Goal: Transaction & Acquisition: Purchase product/service

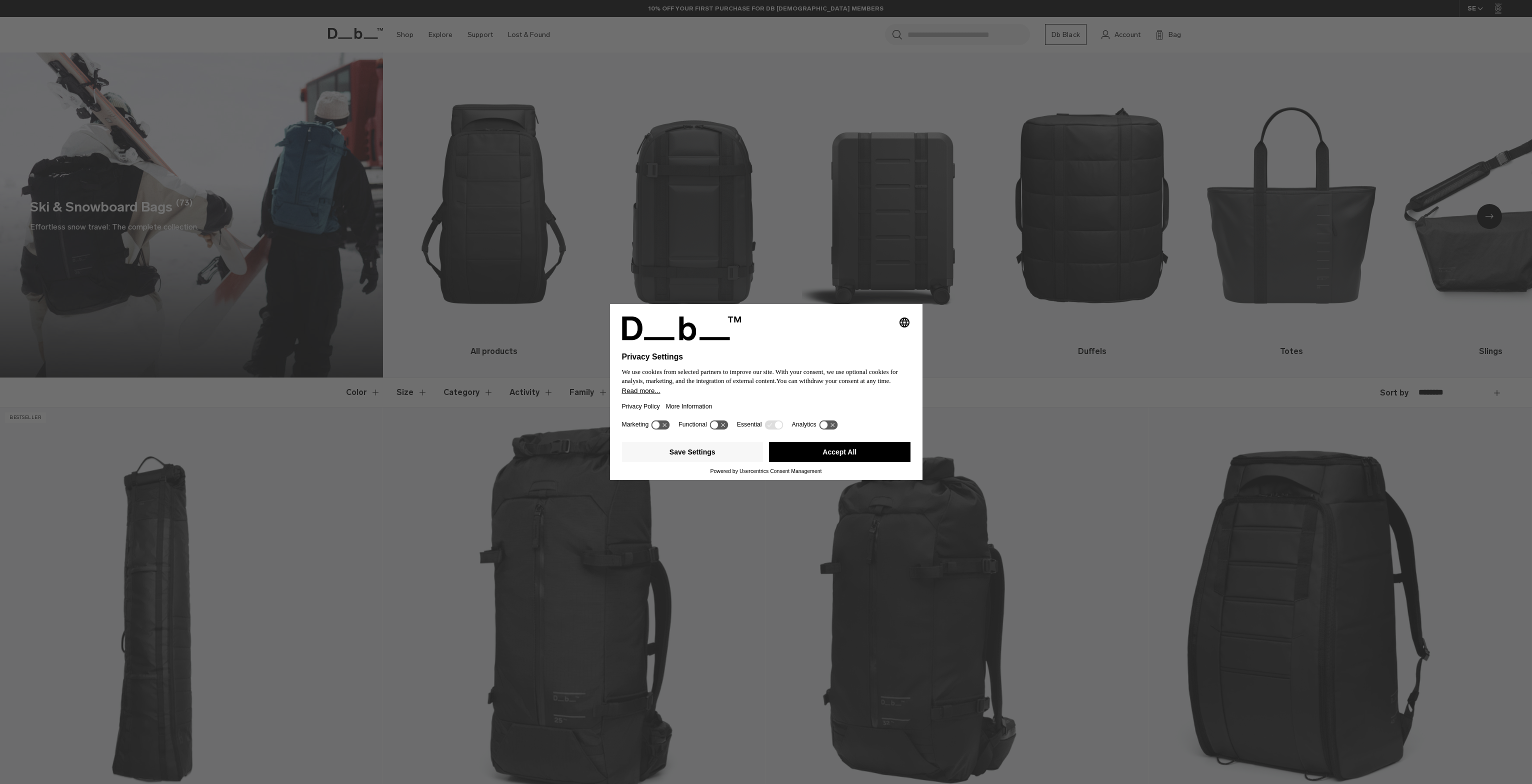
click at [865, 451] on button "Accept All" at bounding box center [839, 451] width 141 height 20
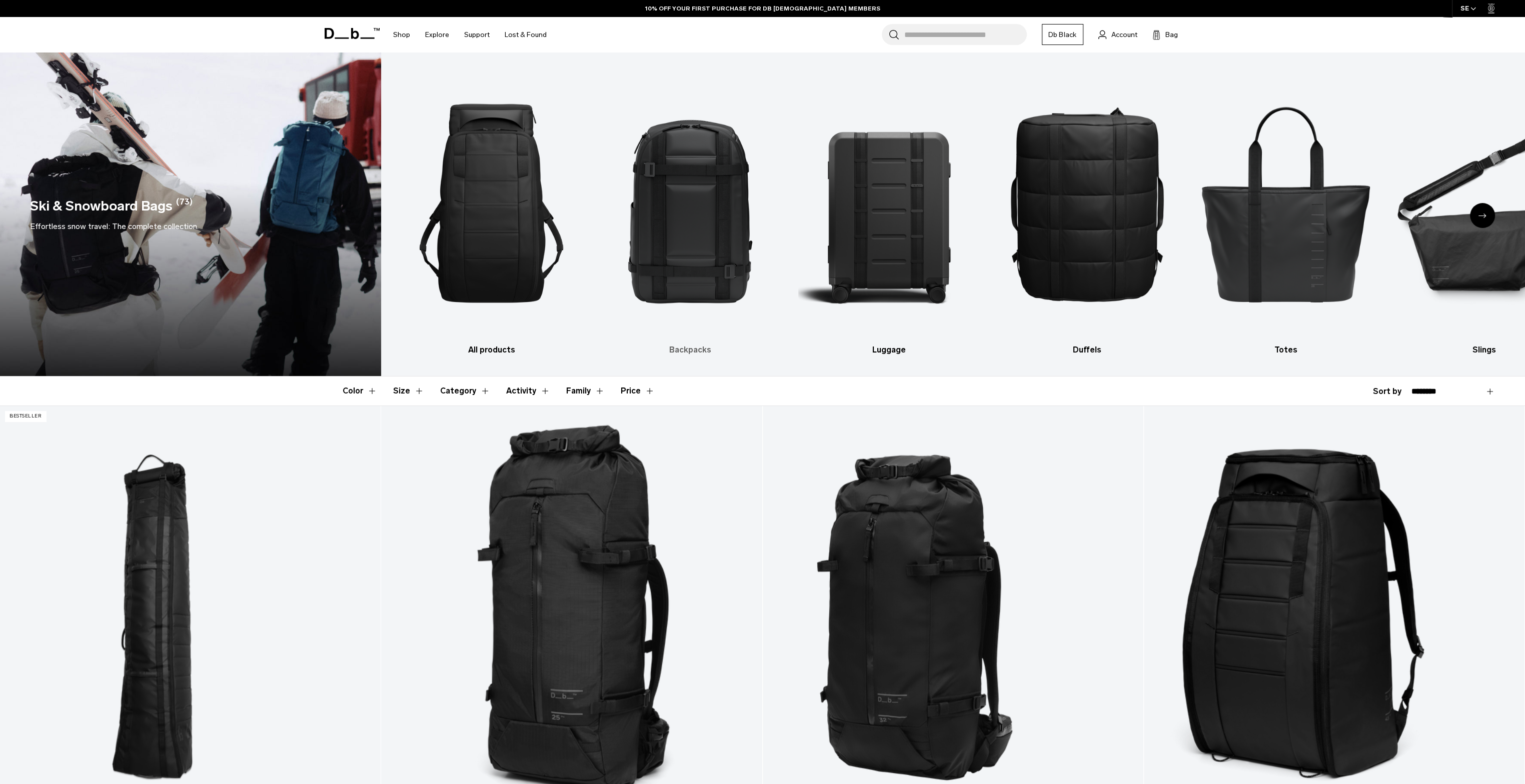
click at [679, 241] on img "2 / 10" at bounding box center [690, 203] width 181 height 271
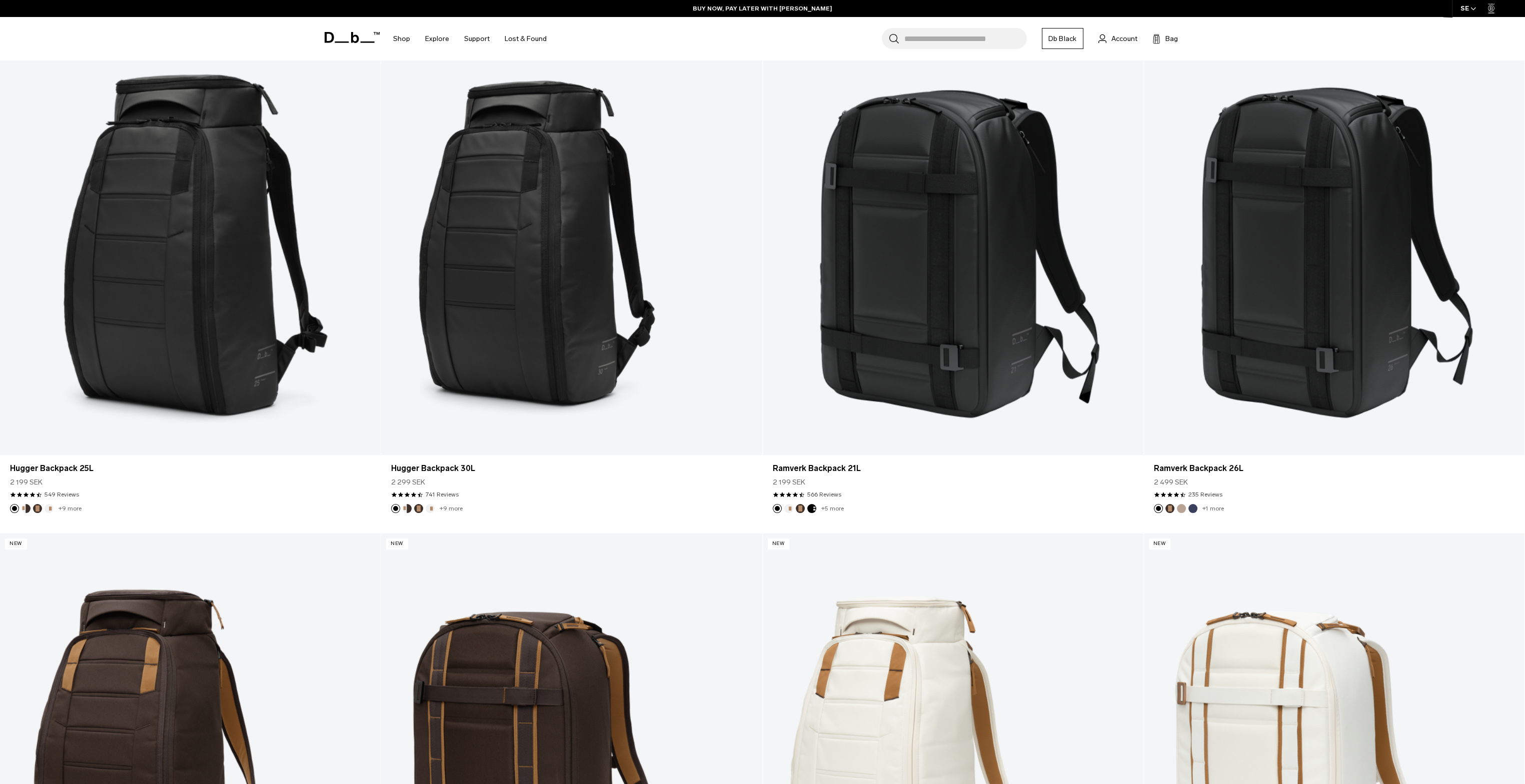
scroll to position [397, 0]
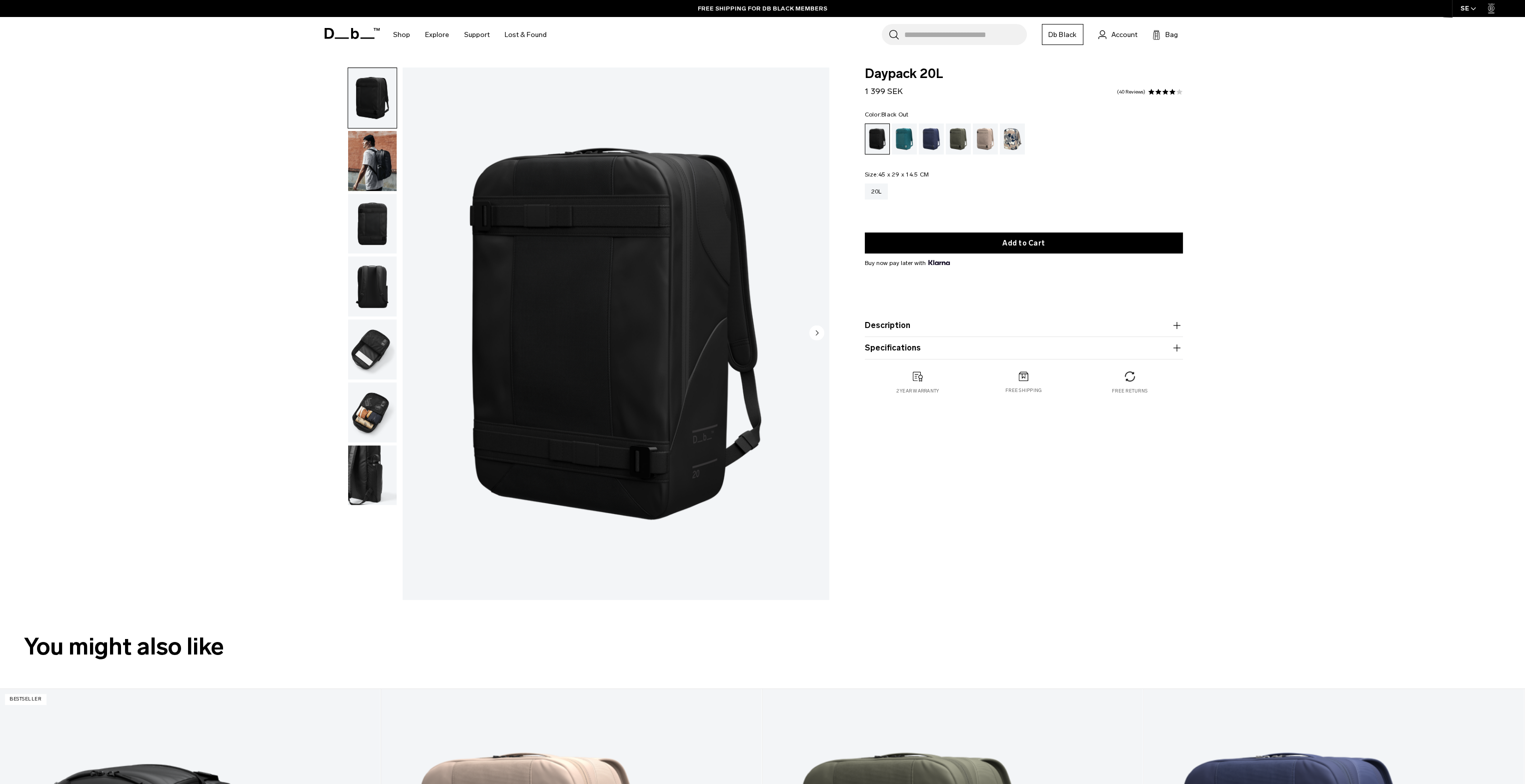
click at [369, 156] on img "button" at bounding box center [372, 161] width 49 height 60
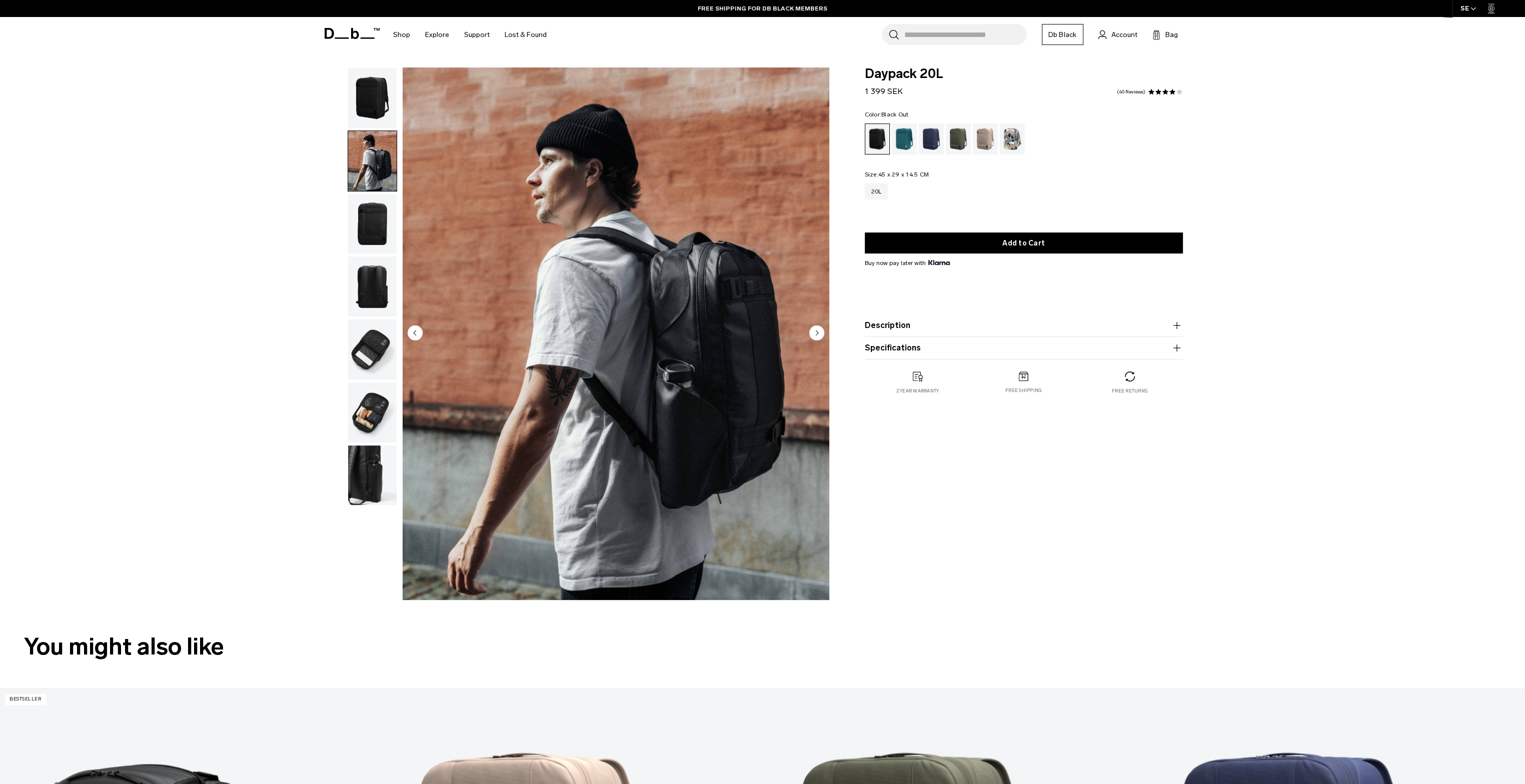
click at [361, 225] on img "button" at bounding box center [372, 224] width 49 height 60
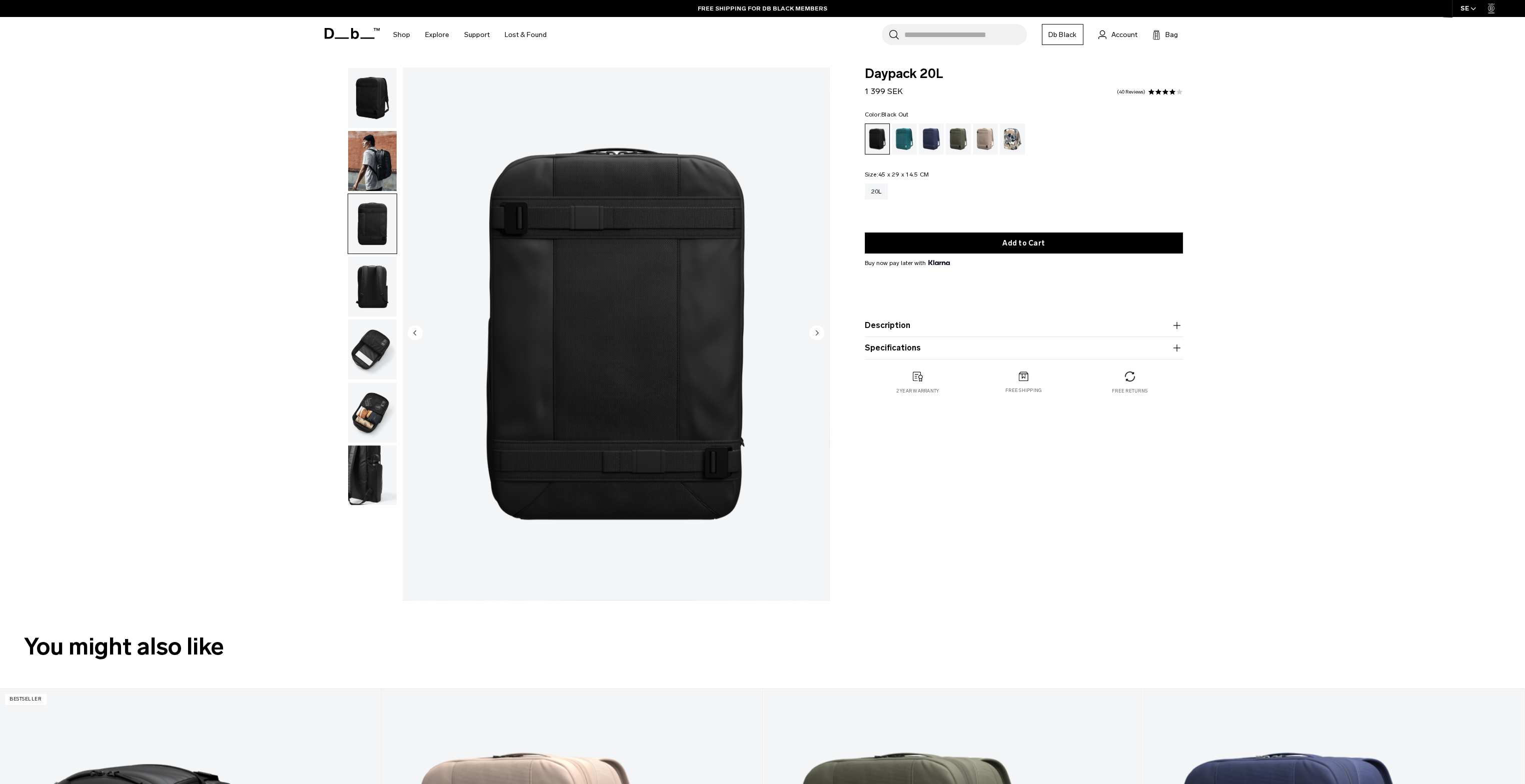
click at [365, 253] on img "button" at bounding box center [372, 224] width 49 height 60
click at [372, 292] on img "button" at bounding box center [372, 287] width 49 height 60
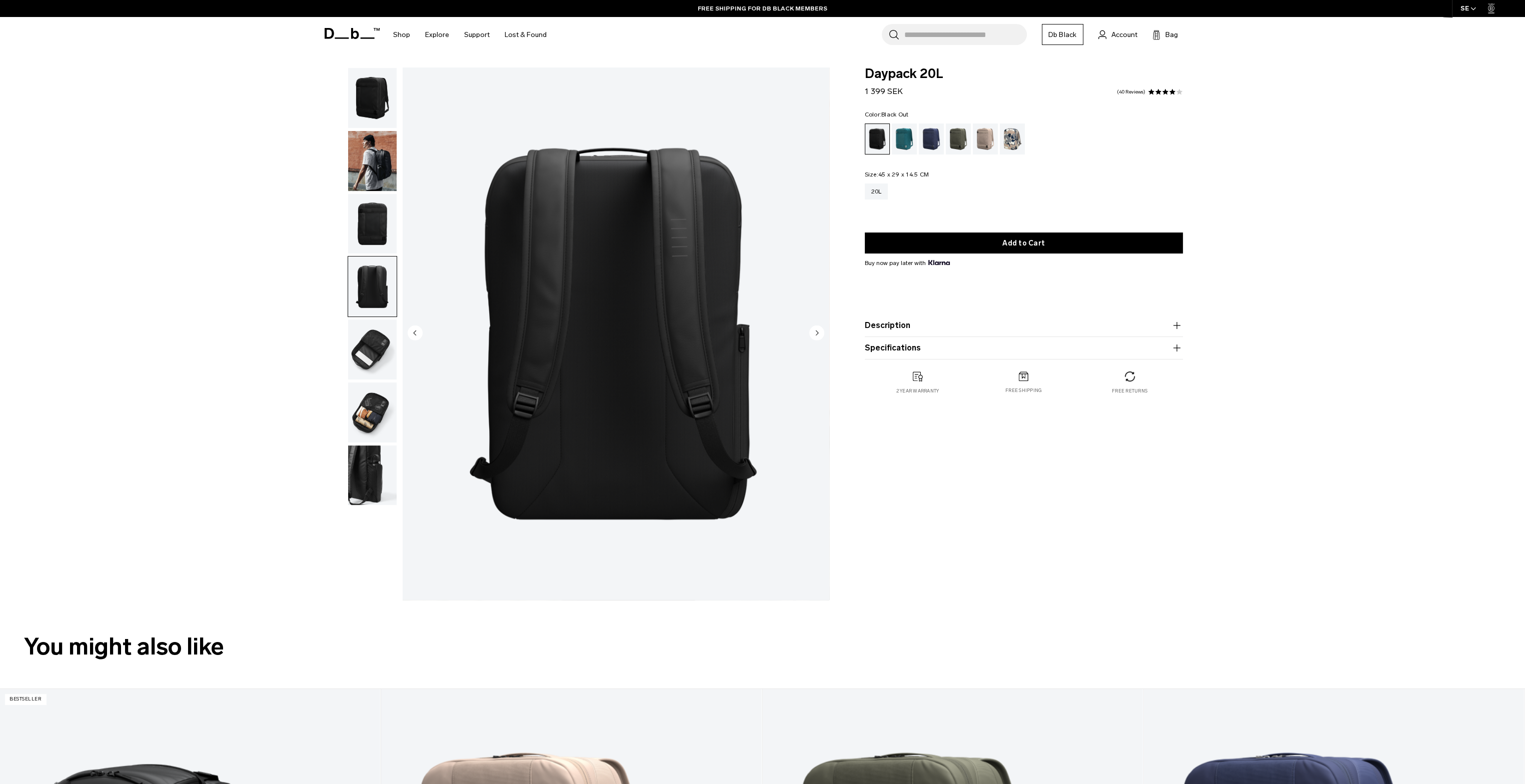
click at [358, 330] on img "button" at bounding box center [372, 349] width 49 height 60
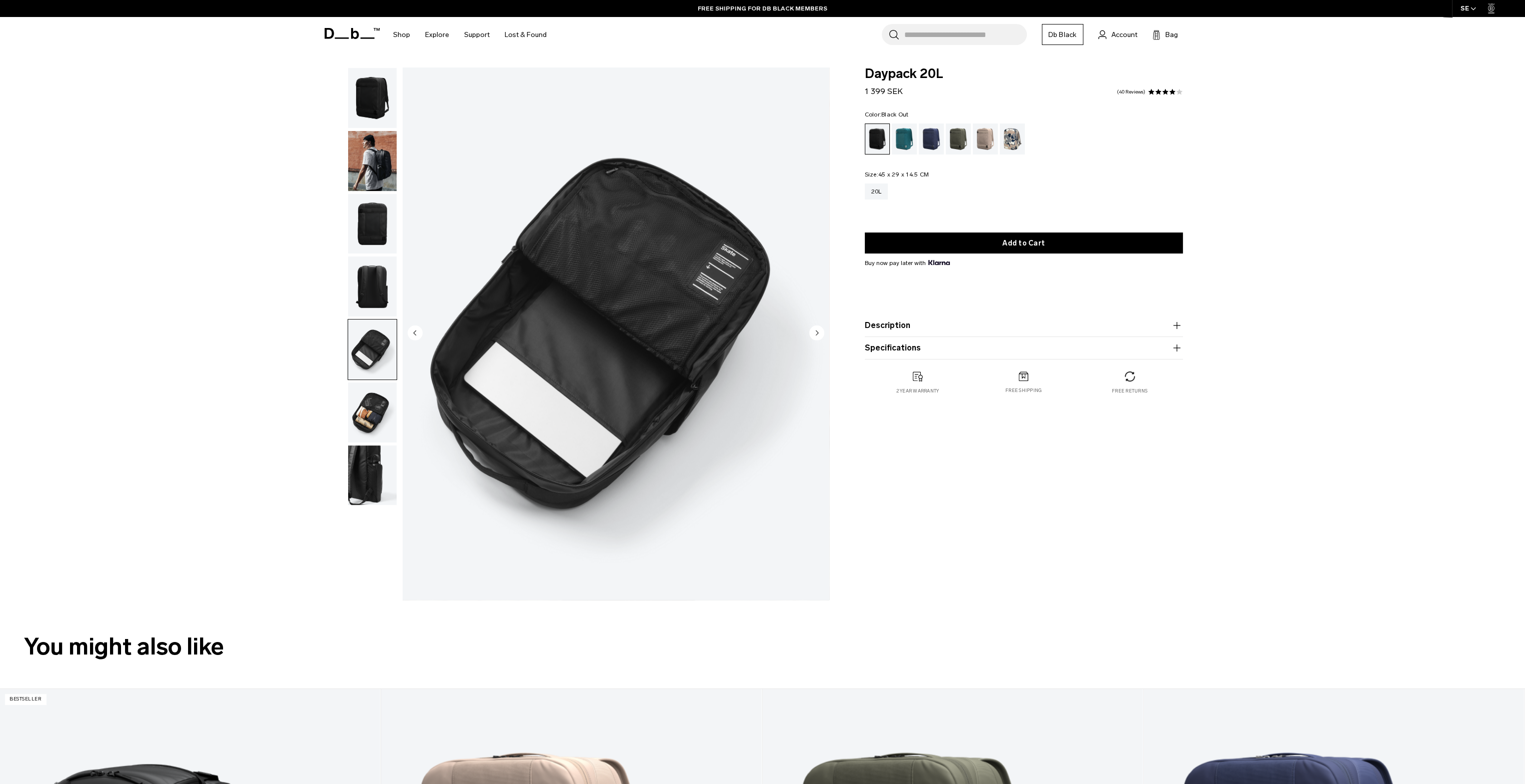
click at [362, 406] on img "button" at bounding box center [372, 413] width 49 height 60
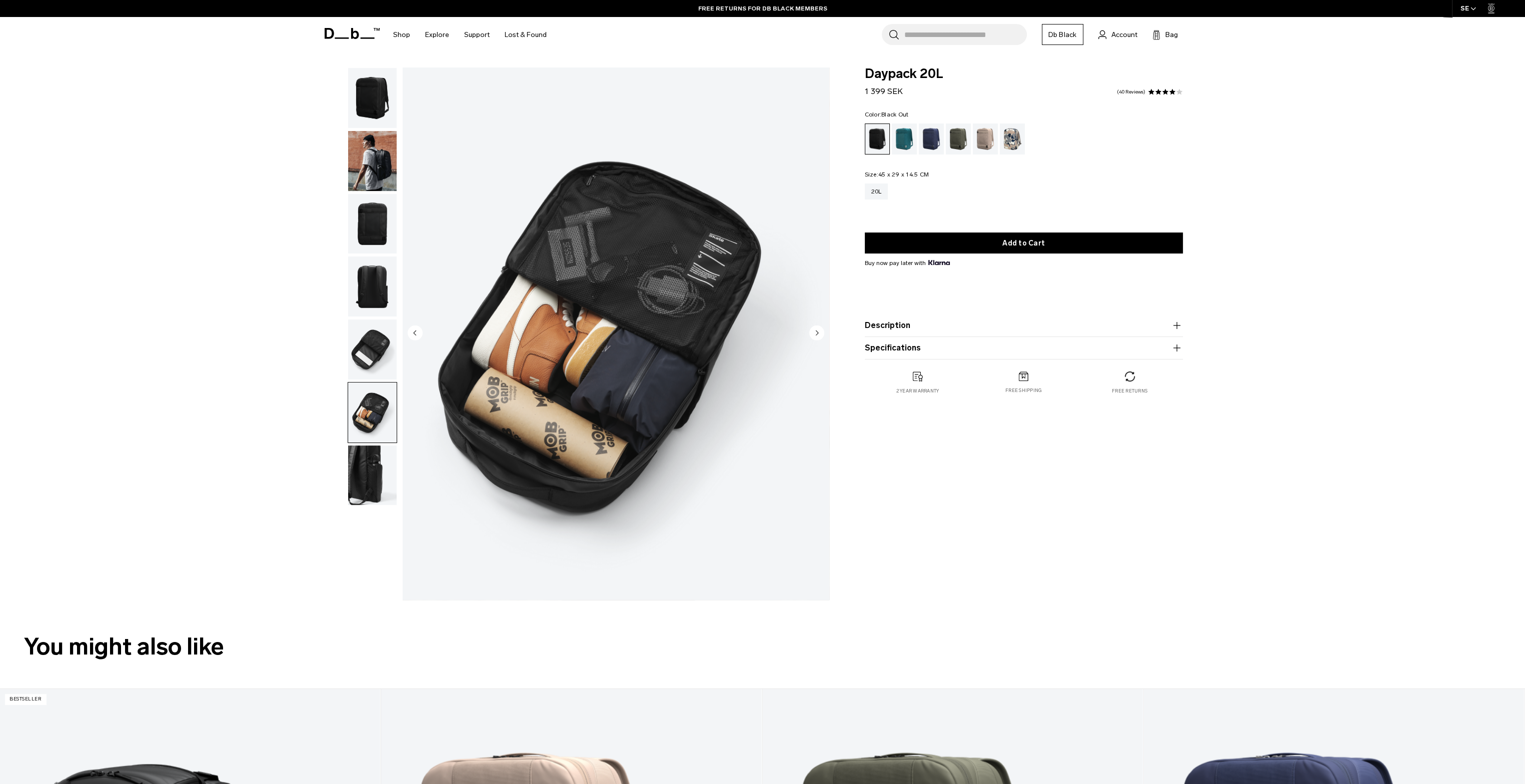
click at [368, 360] on img "button" at bounding box center [372, 349] width 49 height 60
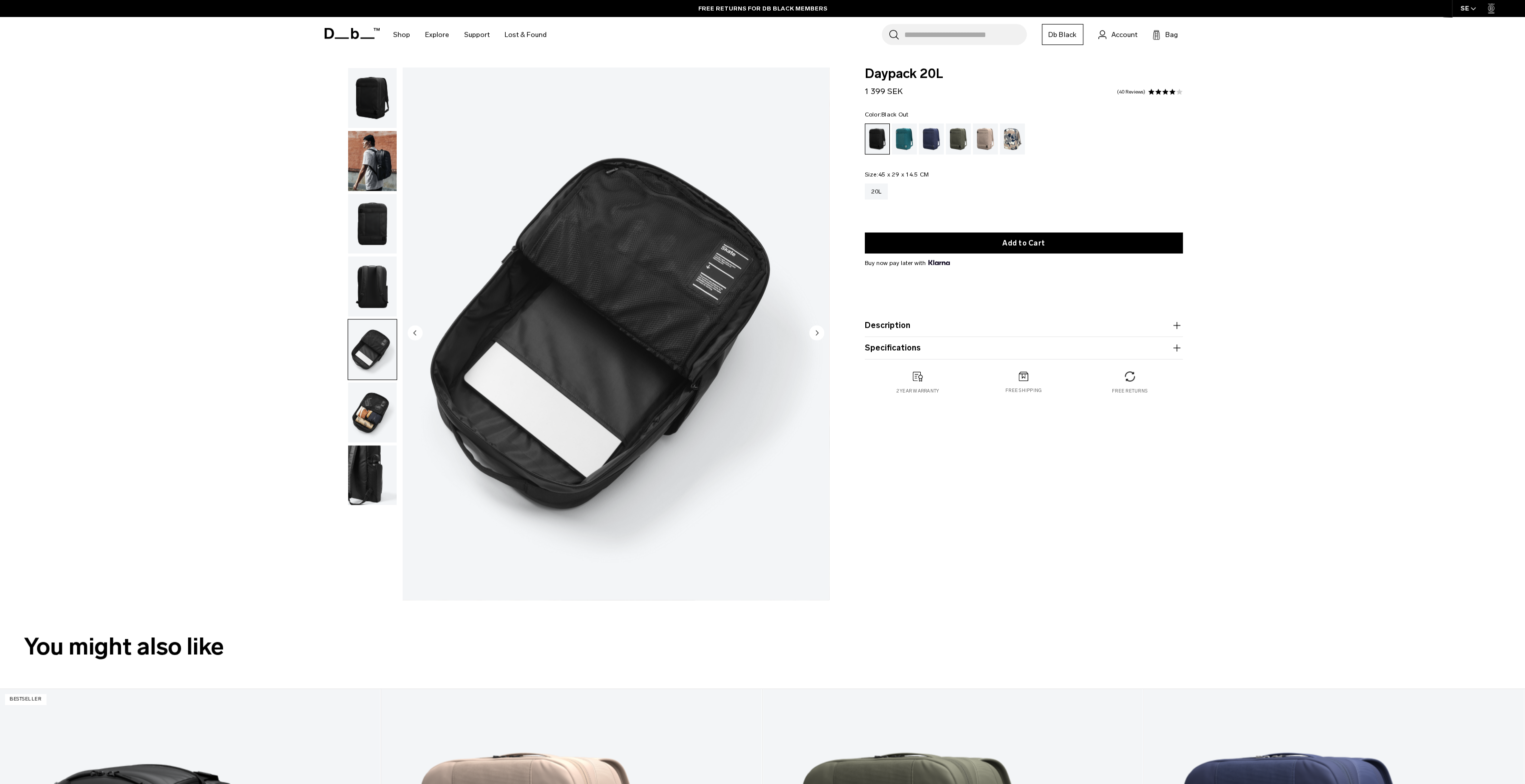
click at [374, 479] on img "button" at bounding box center [372, 475] width 49 height 60
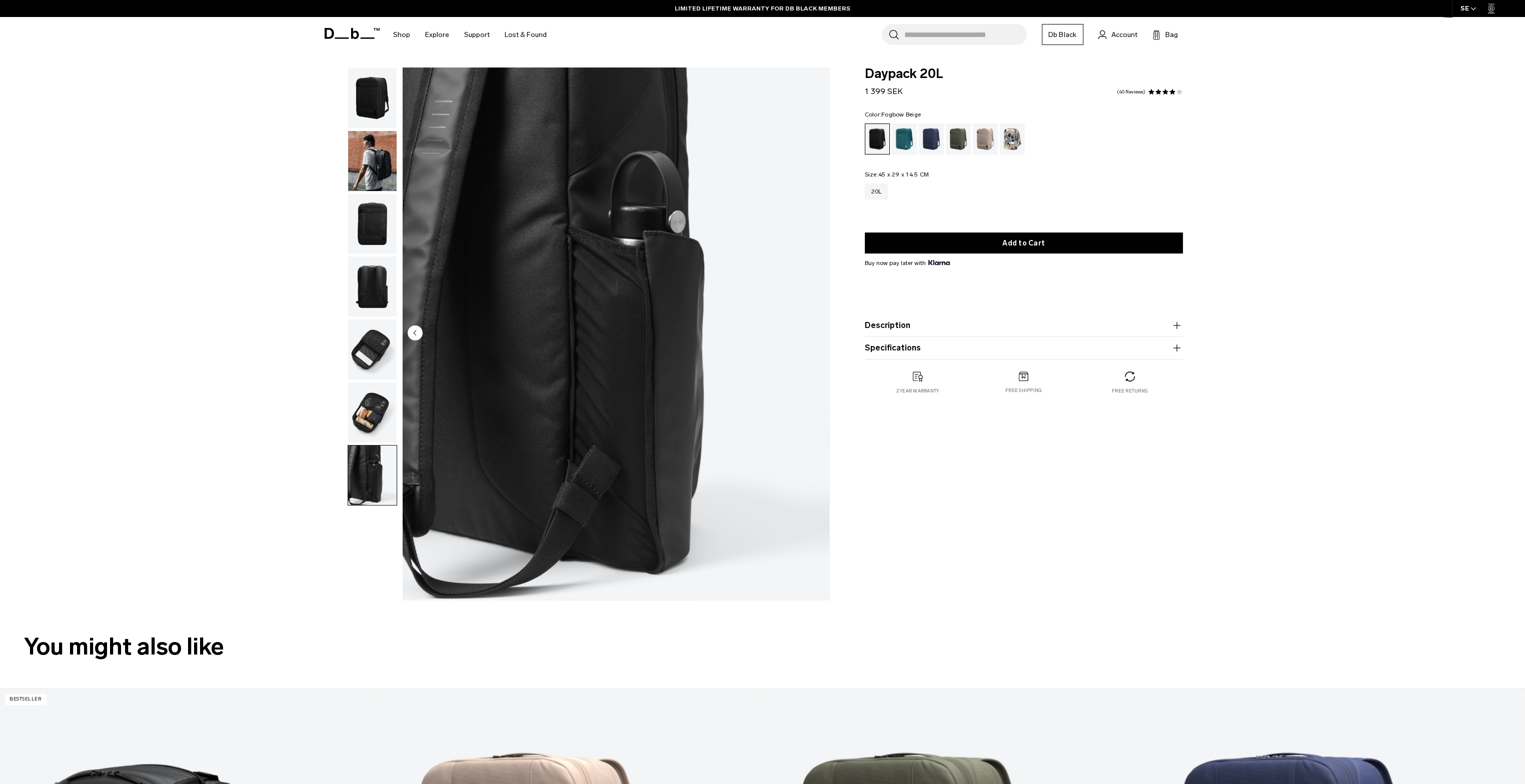
click at [974, 147] on div "Fogbow Beige" at bounding box center [986, 139] width 26 height 31
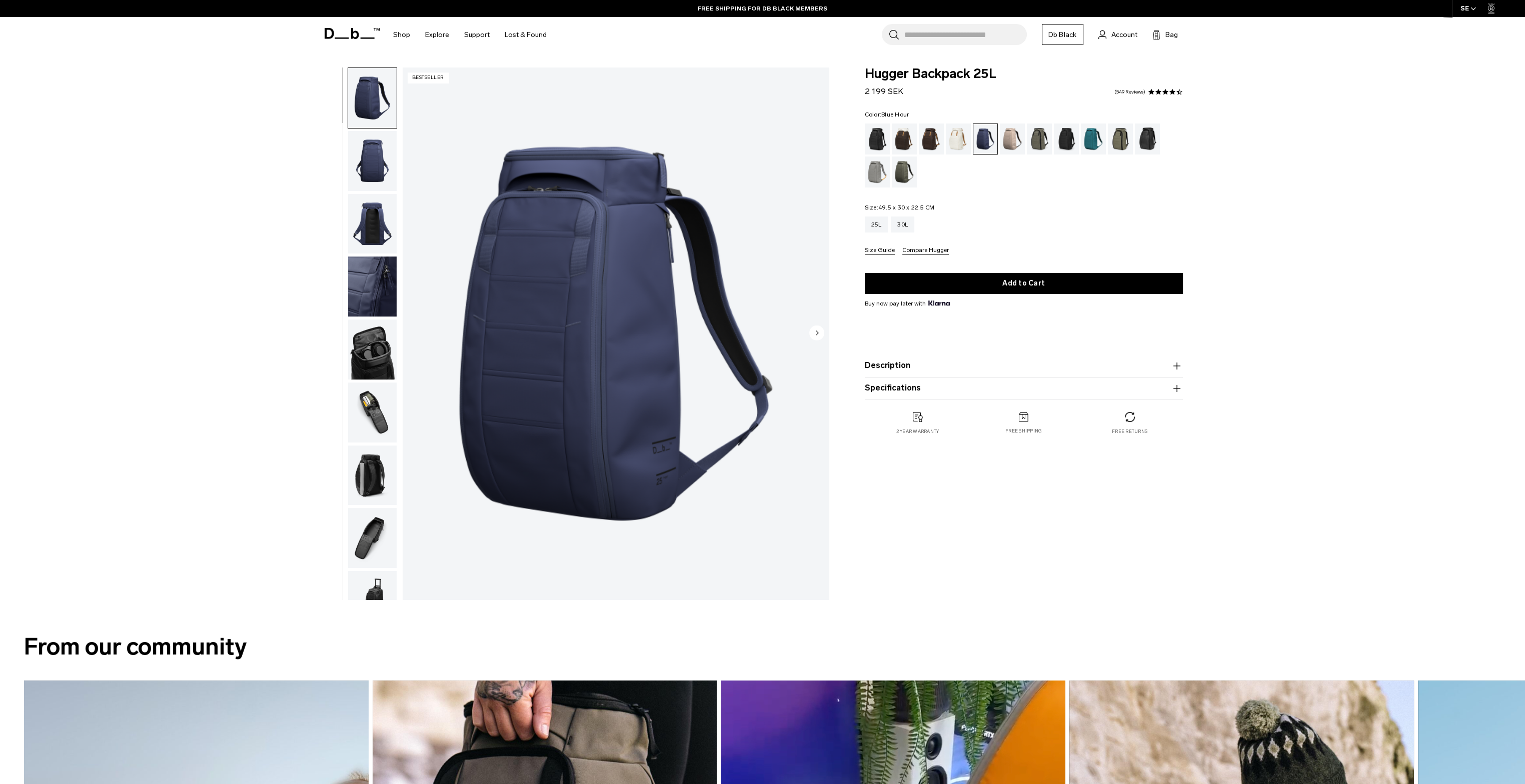
click at [368, 351] on img "button" at bounding box center [372, 349] width 49 height 60
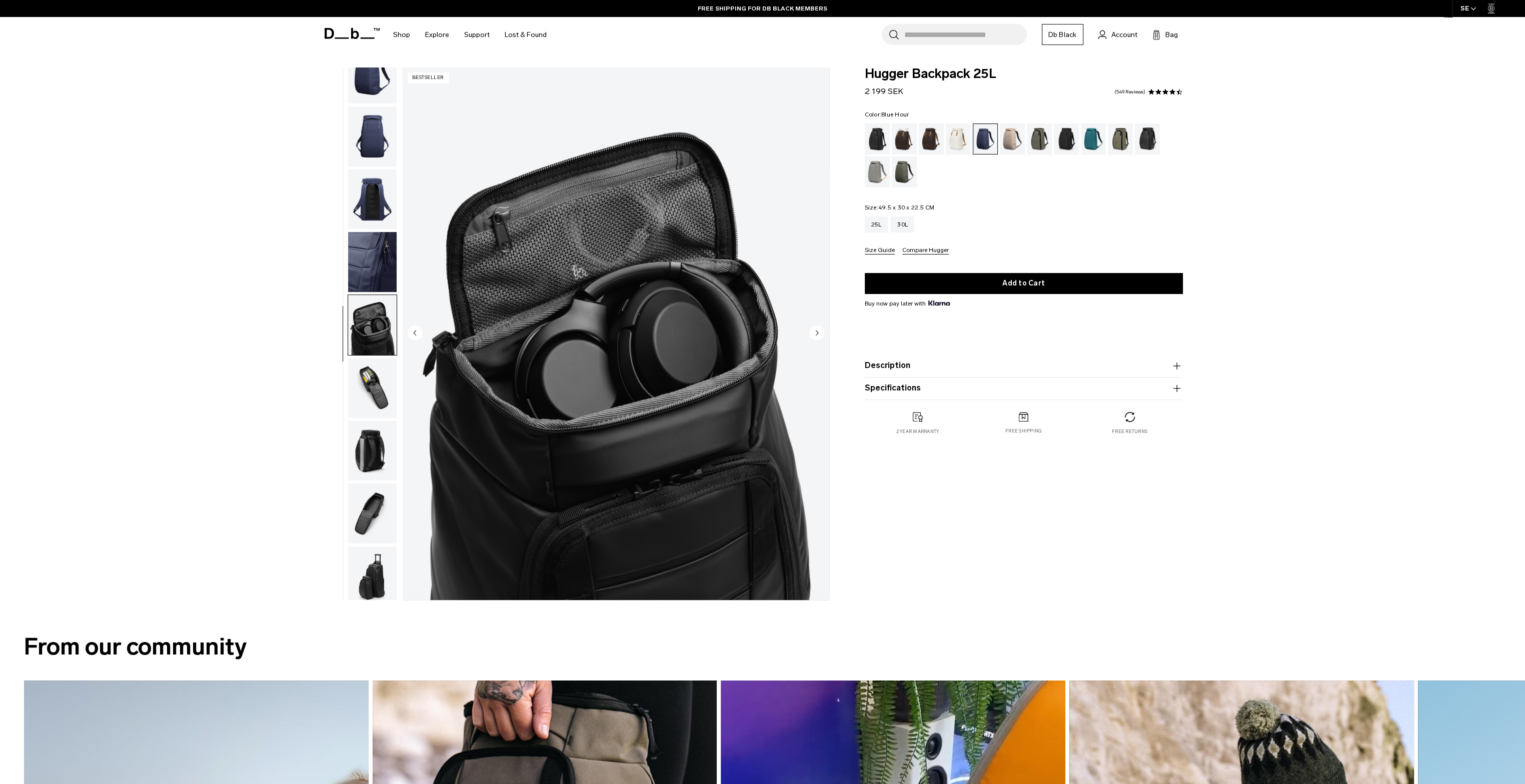
scroll to position [32, 0]
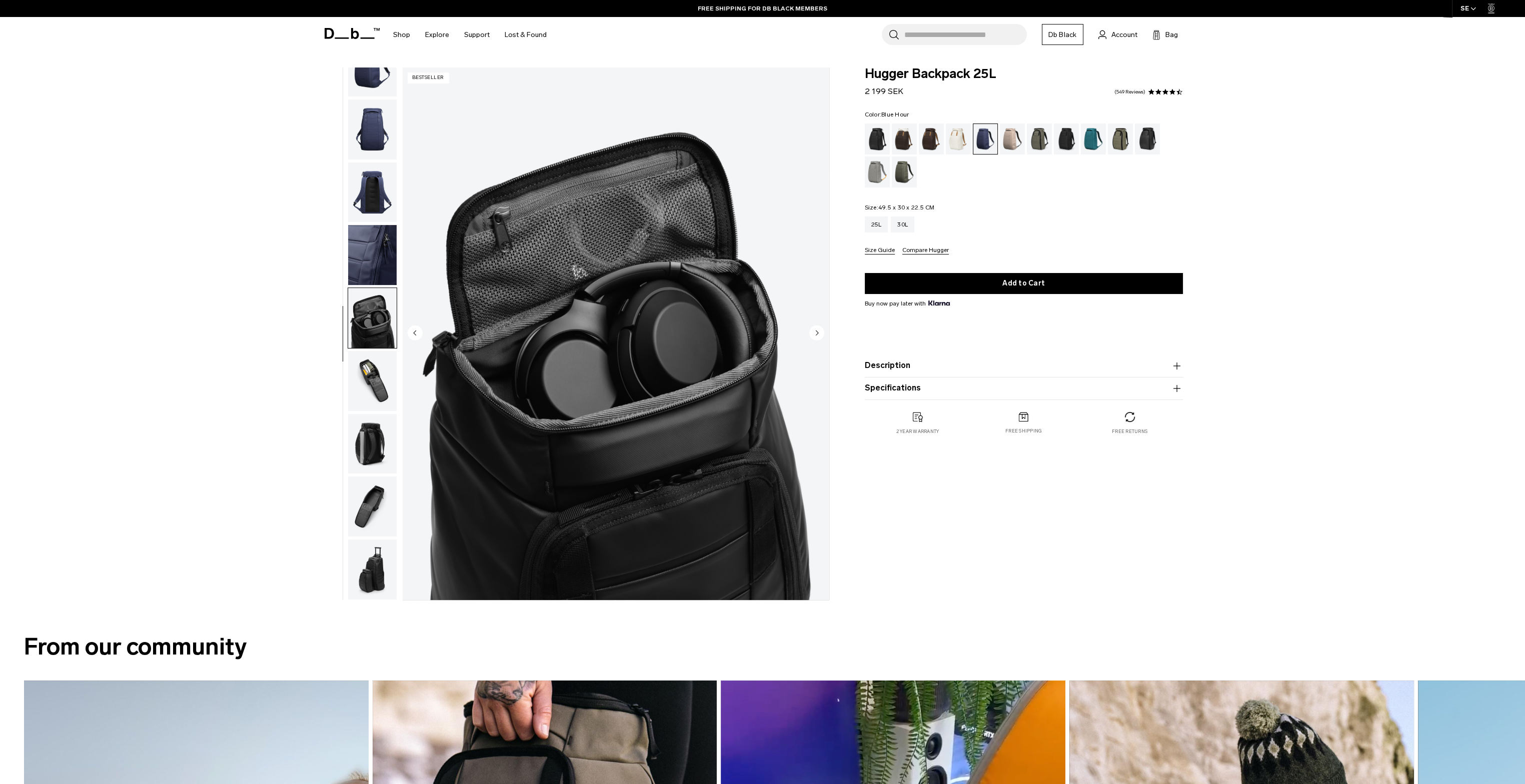
click at [372, 384] on img "button" at bounding box center [372, 381] width 49 height 60
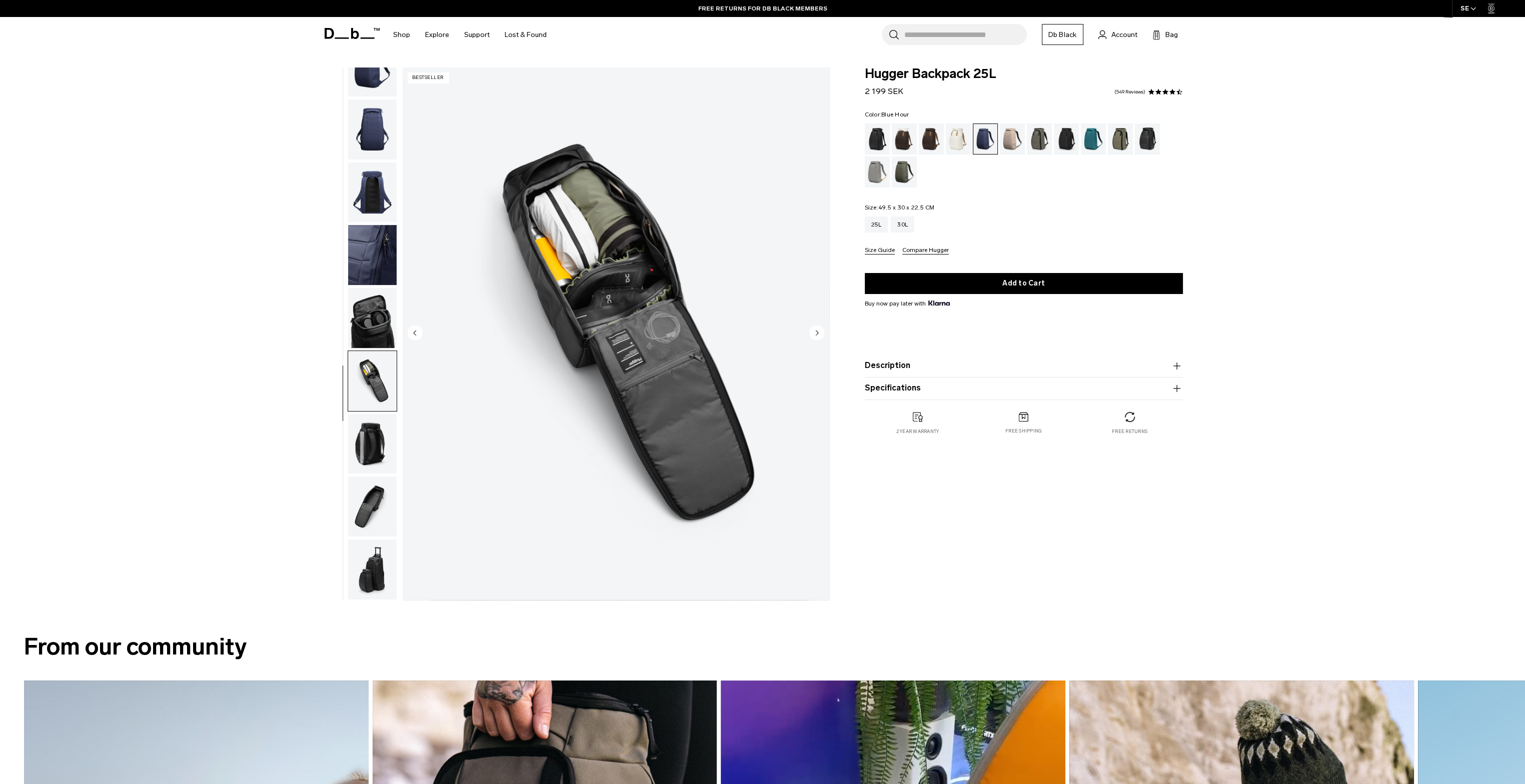
scroll to position [0, 0]
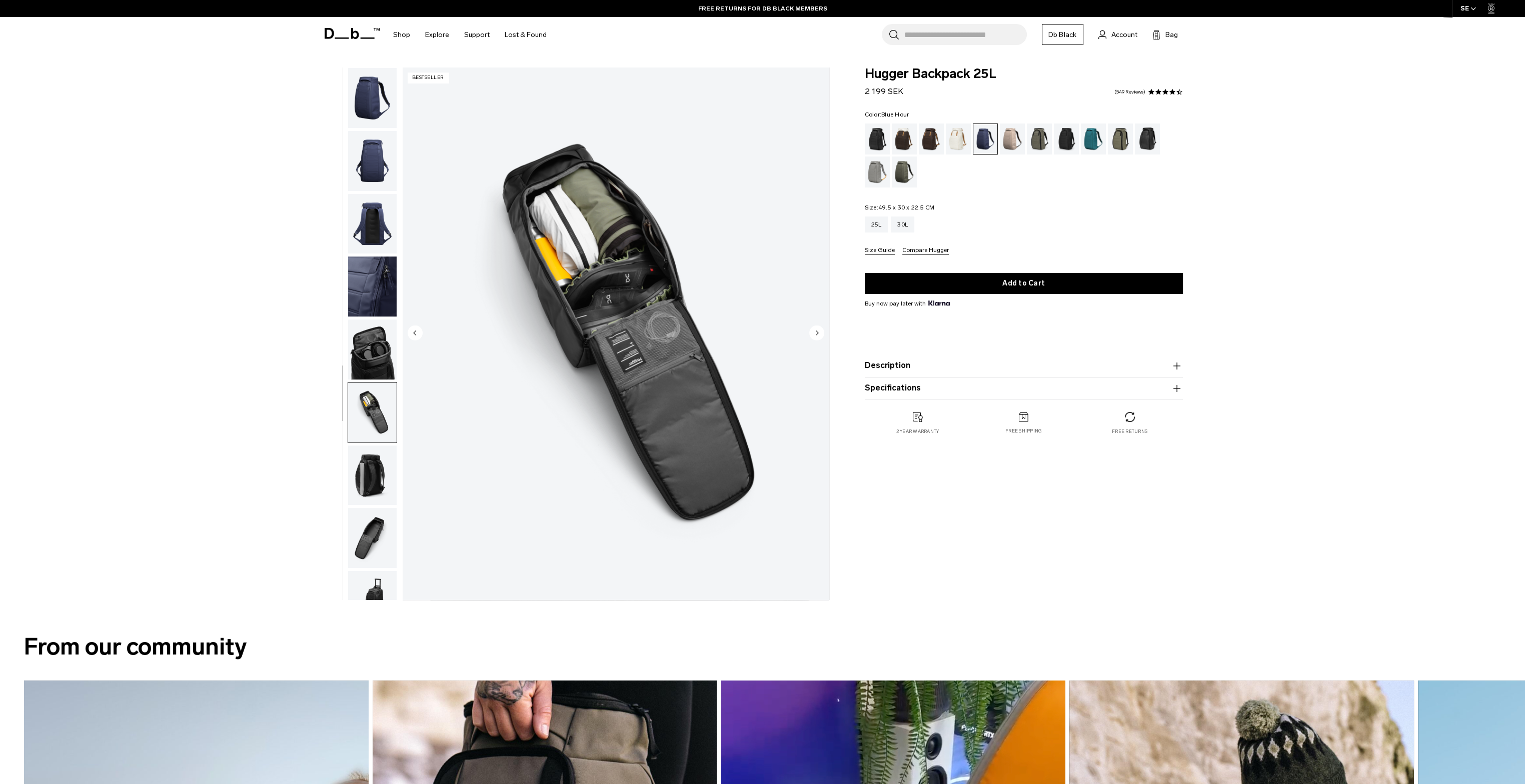
click at [384, 136] on img "button" at bounding box center [372, 161] width 49 height 60
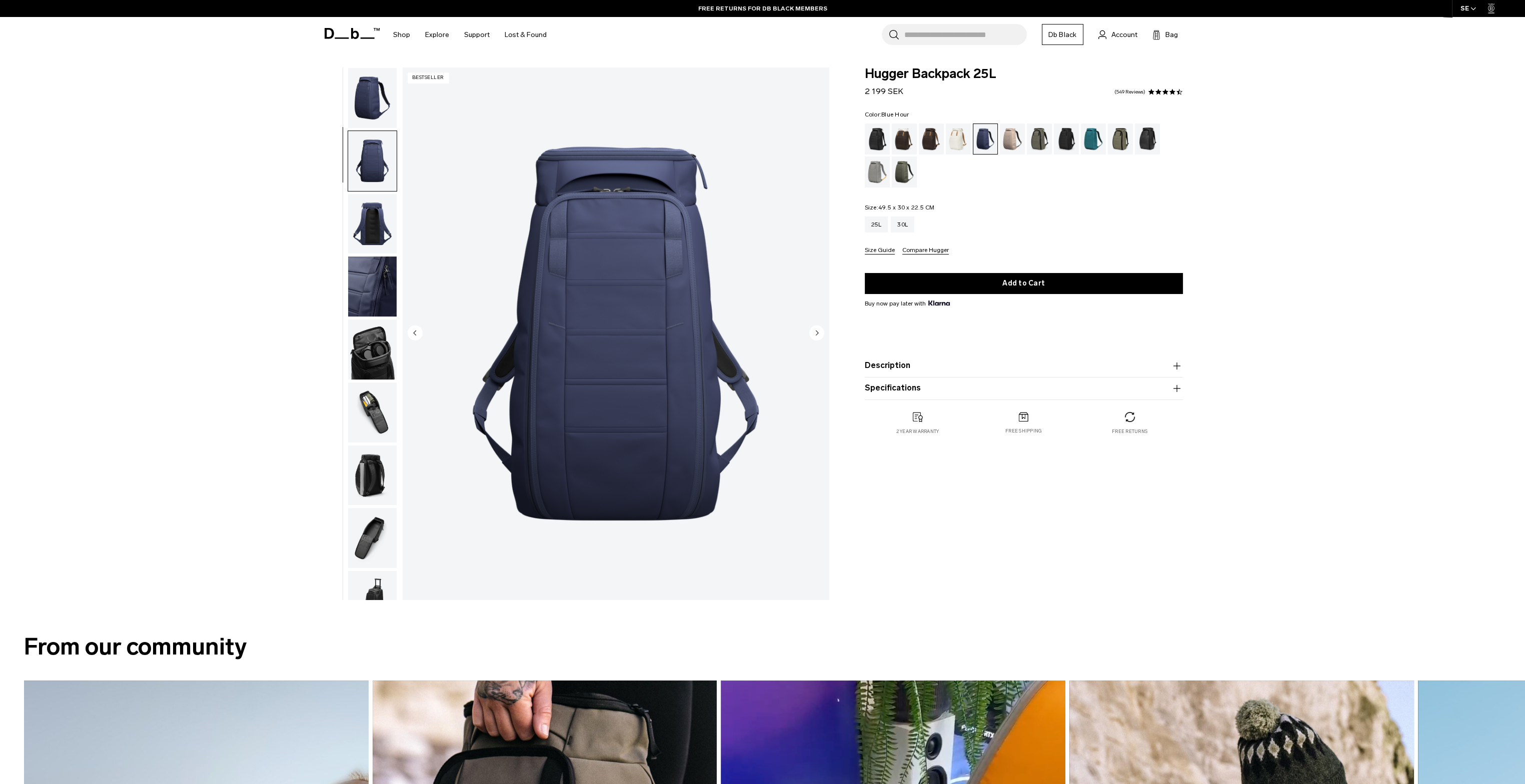
scroll to position [32, 0]
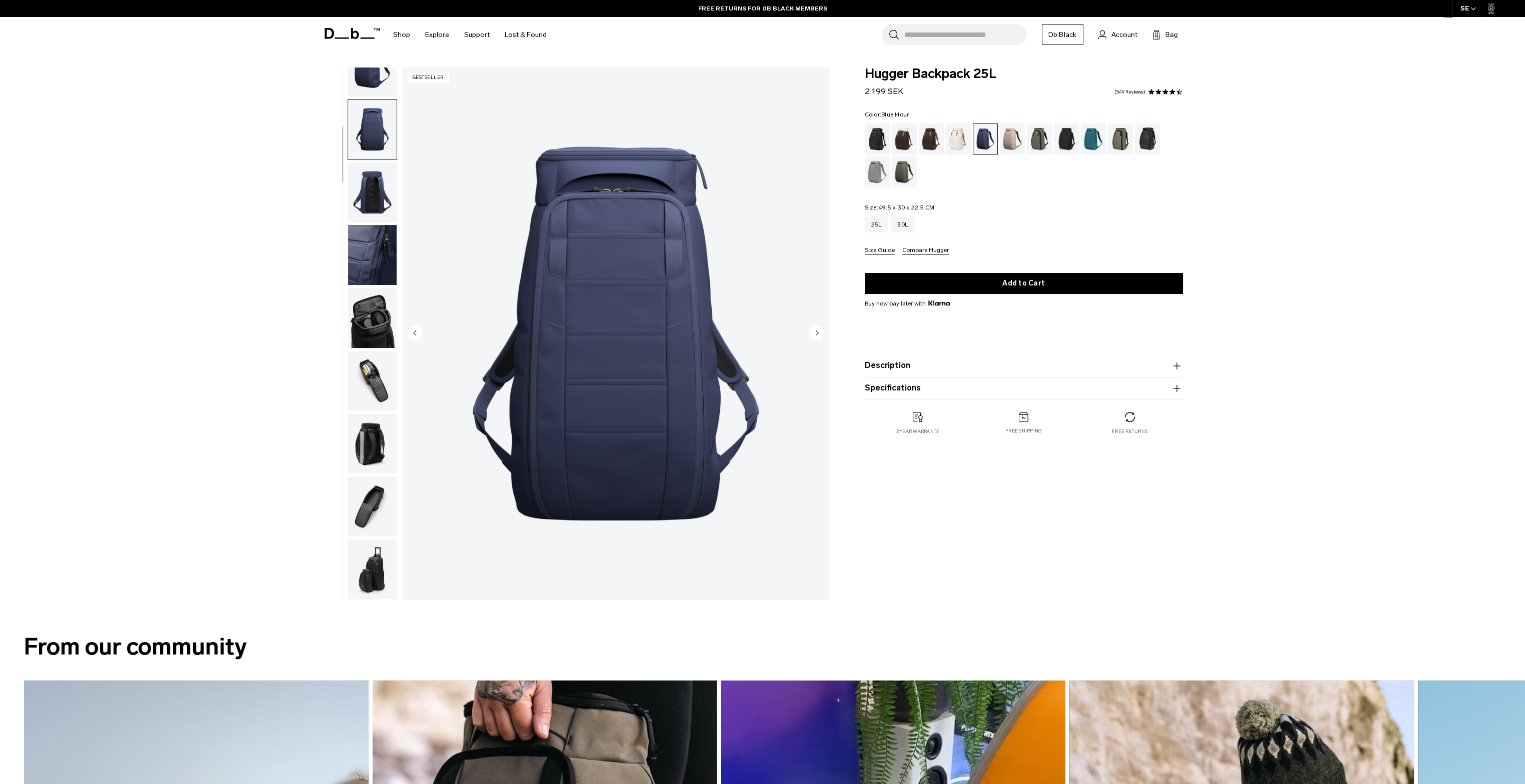
click at [366, 188] on img "button" at bounding box center [372, 193] width 49 height 60
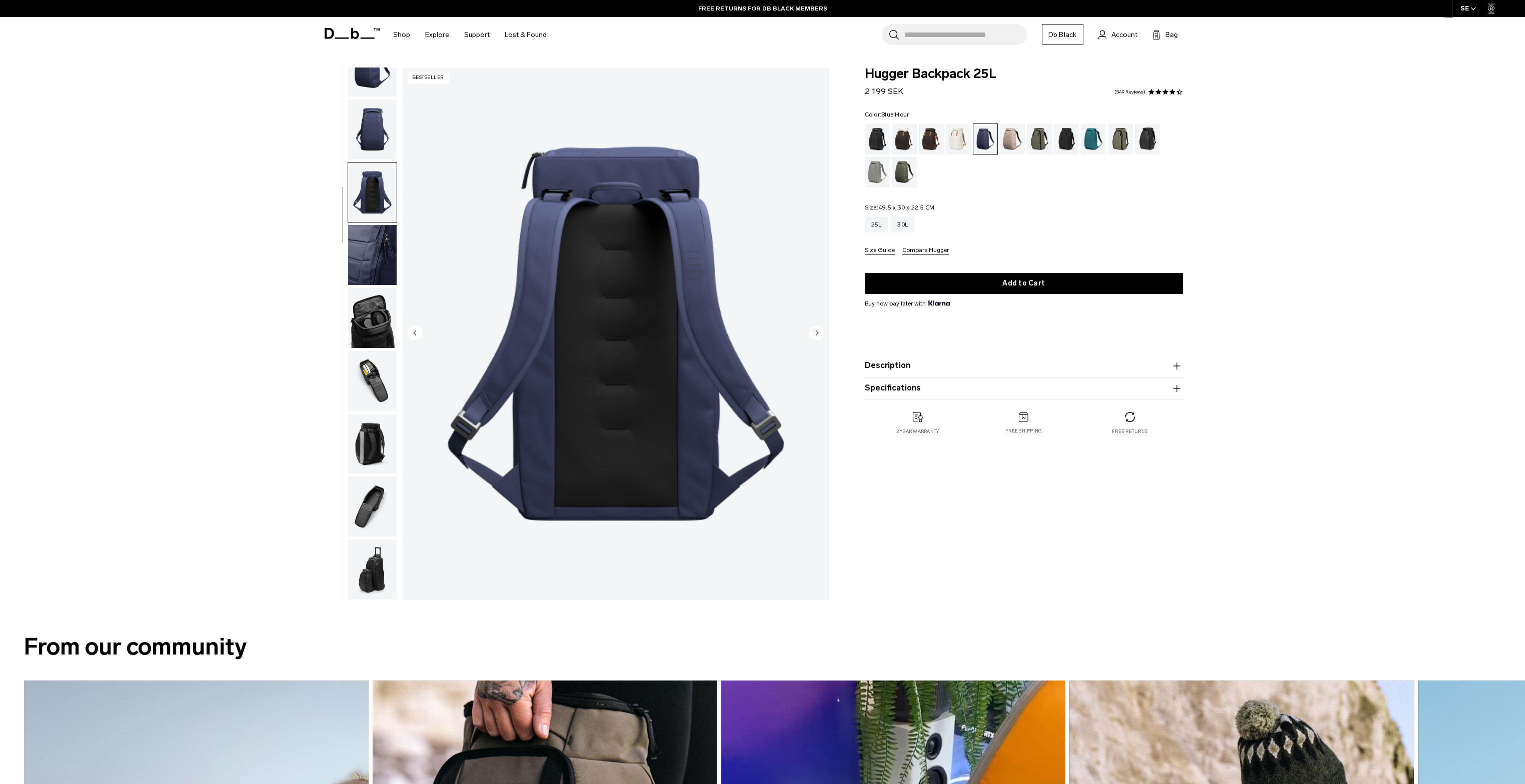
click at [380, 378] on img "button" at bounding box center [372, 381] width 49 height 60
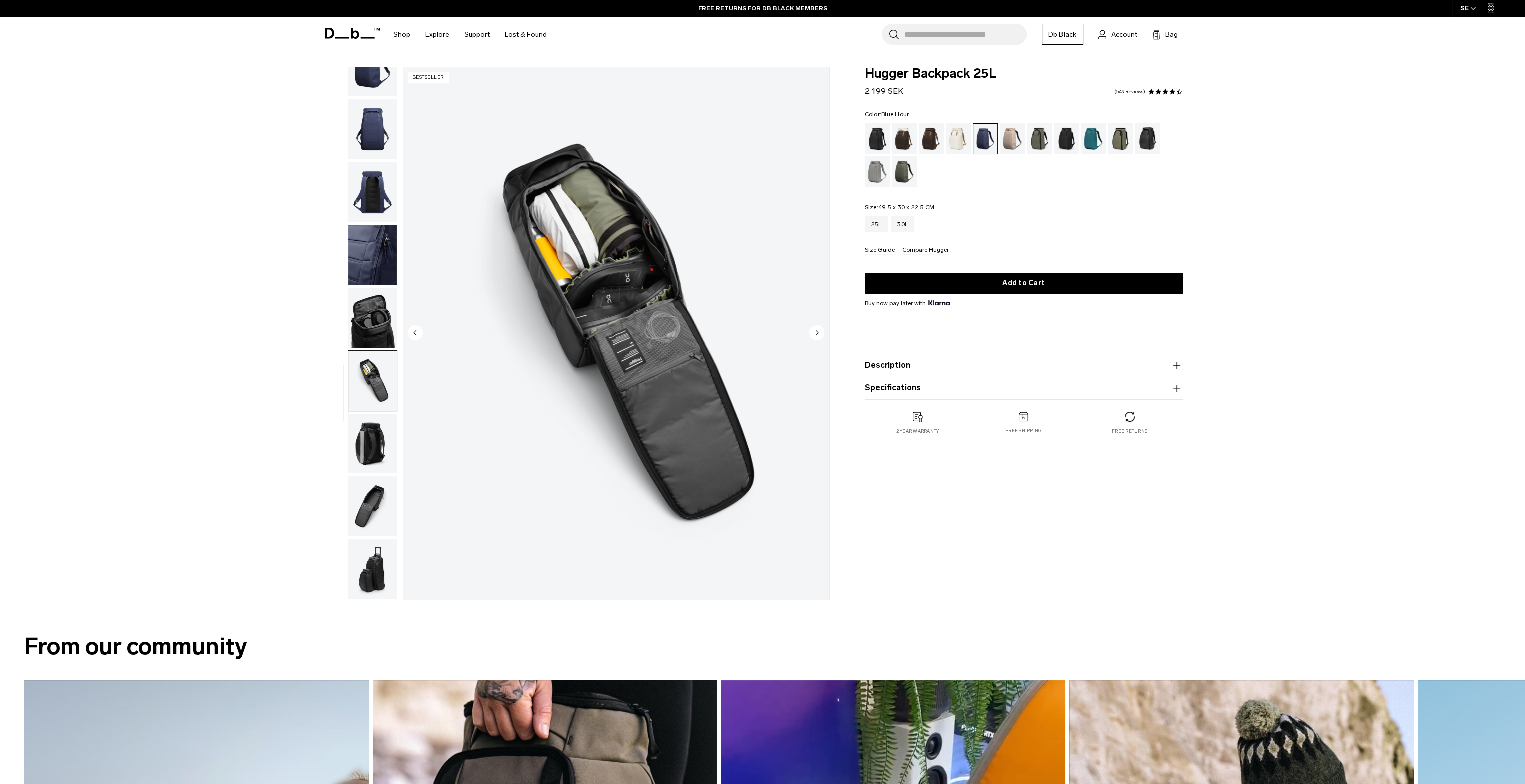
click at [377, 452] on img "button" at bounding box center [372, 444] width 49 height 60
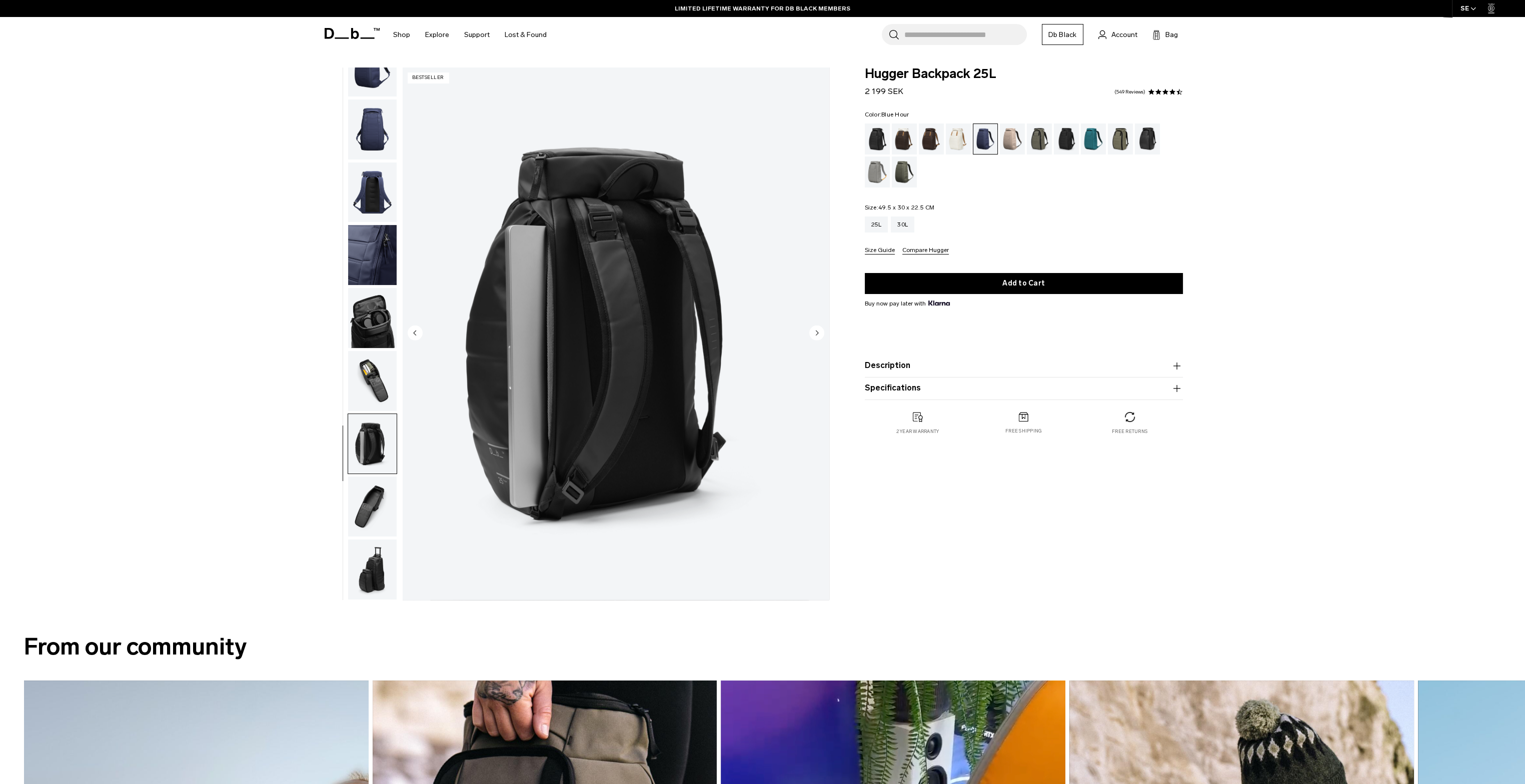
click at [376, 526] on img "button" at bounding box center [372, 506] width 49 height 60
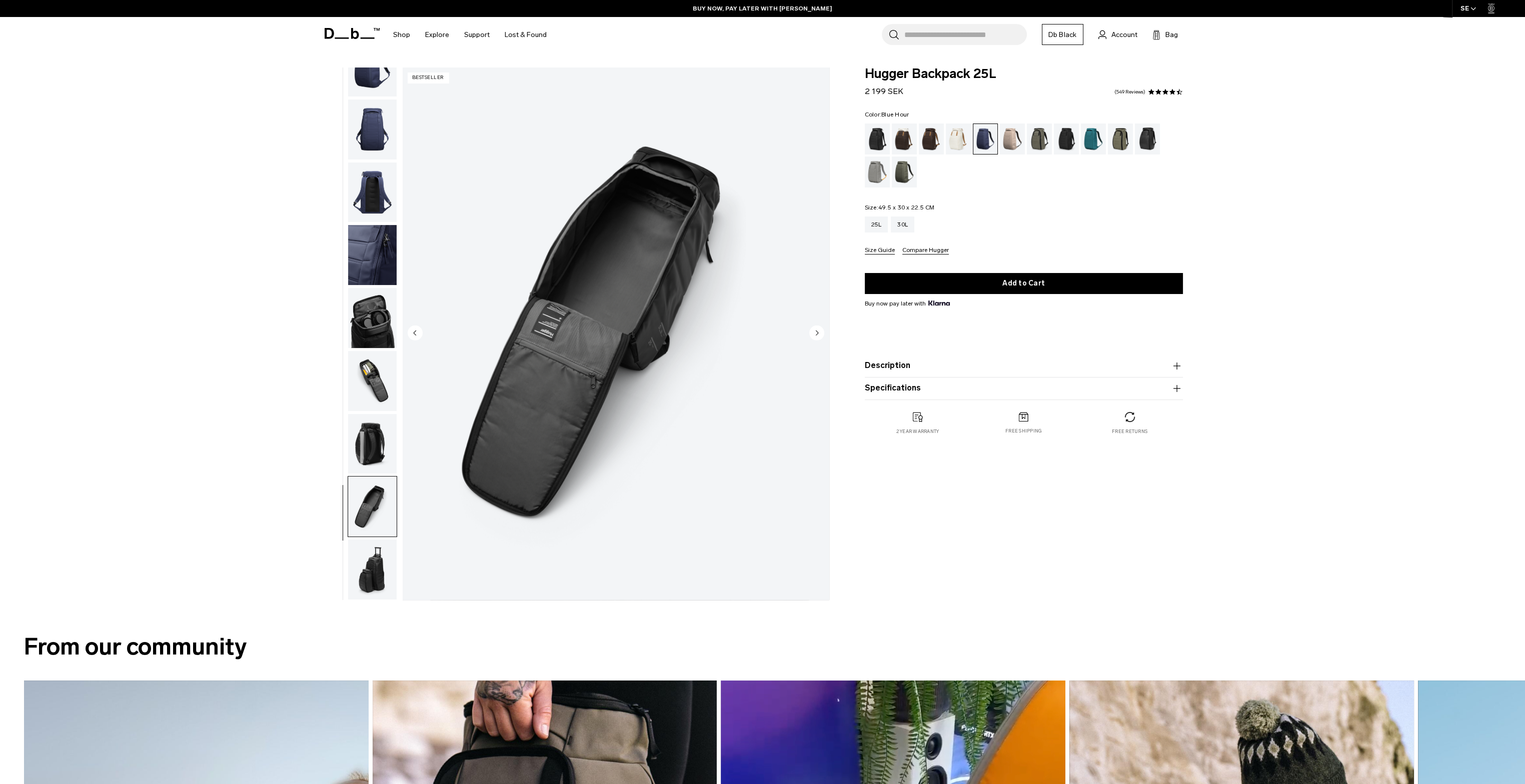
click at [372, 558] on img "button" at bounding box center [372, 570] width 49 height 60
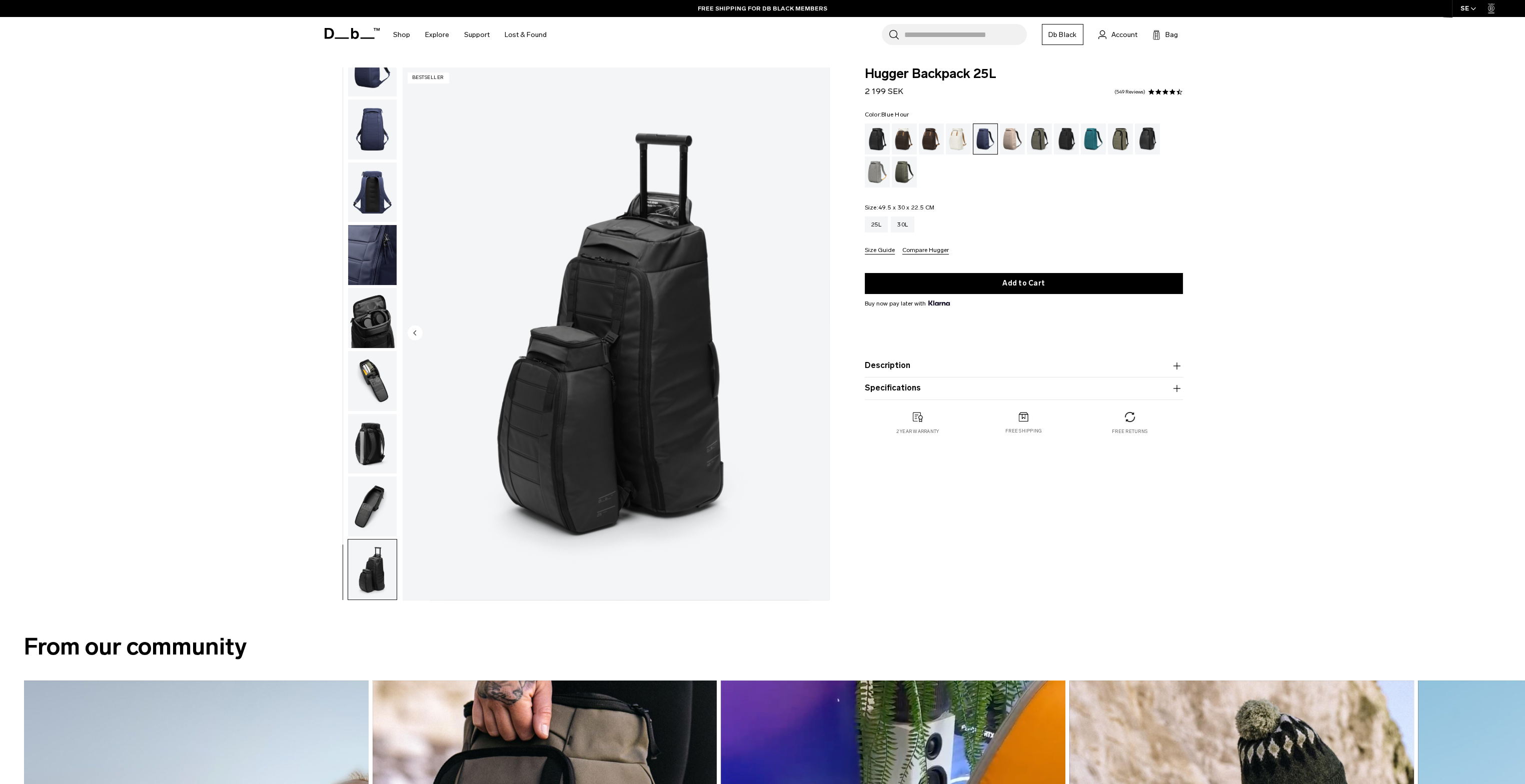
click at [363, 445] on img "button" at bounding box center [372, 444] width 49 height 60
